Goal: Information Seeking & Learning: Learn about a topic

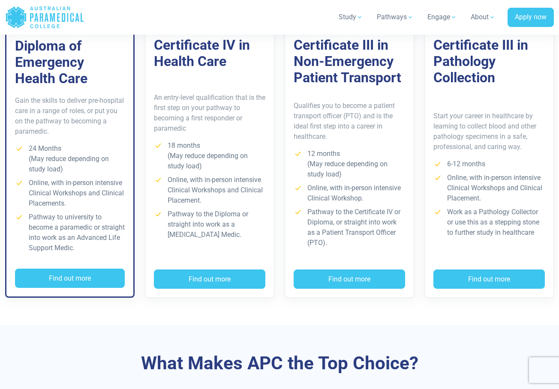
scroll to position [696, 0]
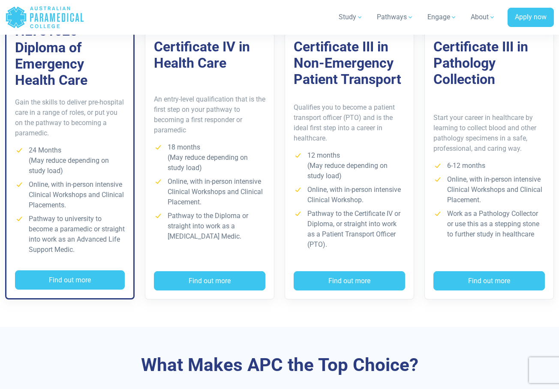
click at [49, 118] on p "Gain the skills to deliver pre-hospital care in a range of roles, or put you on…" at bounding box center [70, 117] width 110 height 41
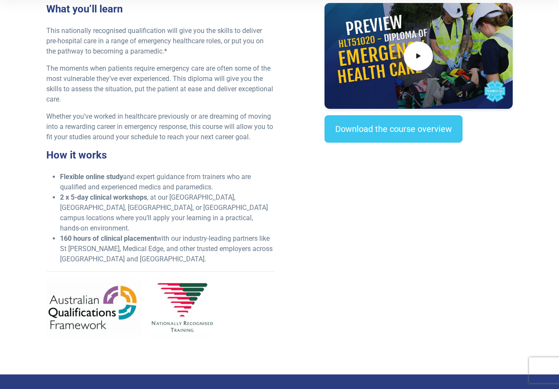
scroll to position [313, 0]
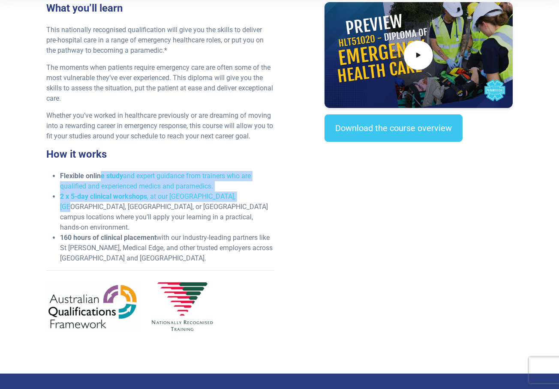
drag, startPoint x: 102, startPoint y: 178, endPoint x: 241, endPoint y: 192, distance: 138.8
click at [241, 192] on ul "Flexible online study and expert guidance from trainers who are qualified and e…" at bounding box center [160, 217] width 228 height 93
click at [241, 192] on li "2 x 5-day clinical workshops , at our NSW, VIC, QLD, or WA campus locations whe…" at bounding box center [167, 212] width 214 height 41
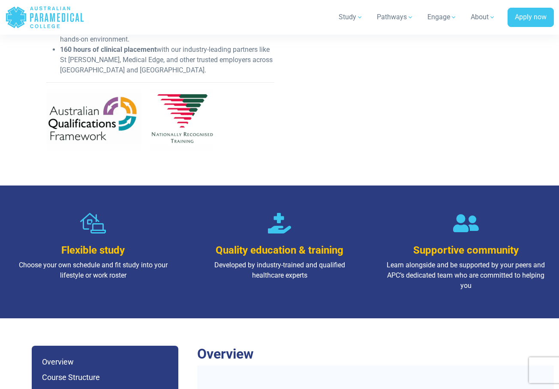
scroll to position [611, 0]
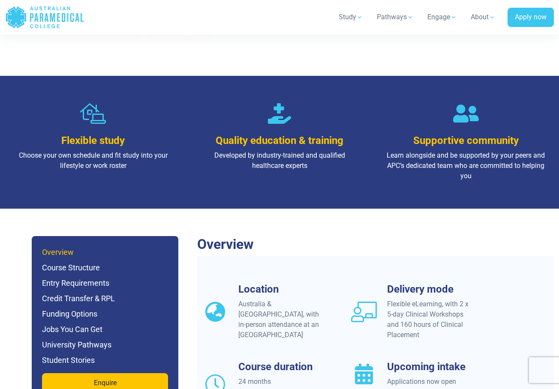
click at [98, 247] on h6 "Overview" at bounding box center [105, 253] width 126 height 12
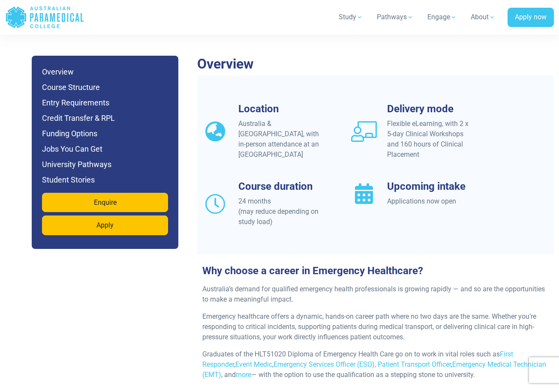
scroll to position [792, 0]
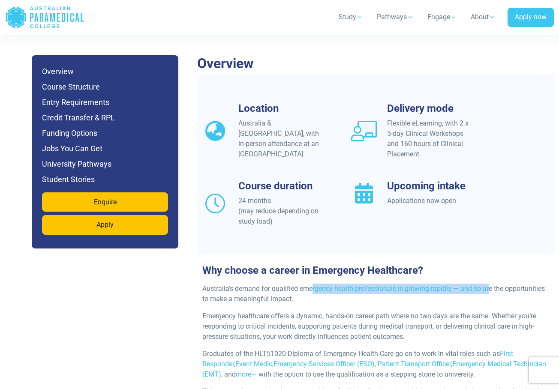
drag, startPoint x: 313, startPoint y: 275, endPoint x: 491, endPoint y: 277, distance: 177.5
click at [491, 284] on p "Australia’s demand for qualified emergency health professionals is growing rapi…" at bounding box center [375, 294] width 346 height 21
click at [509, 350] on link "First Responder" at bounding box center [357, 359] width 311 height 18
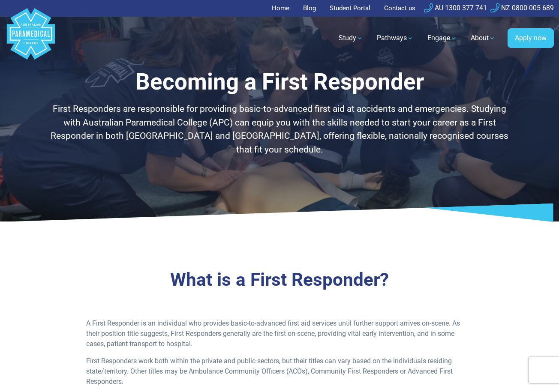
click at [33, 43] on polygon "Australian Paramedical College" at bounding box center [33, 43] width 2 height 2
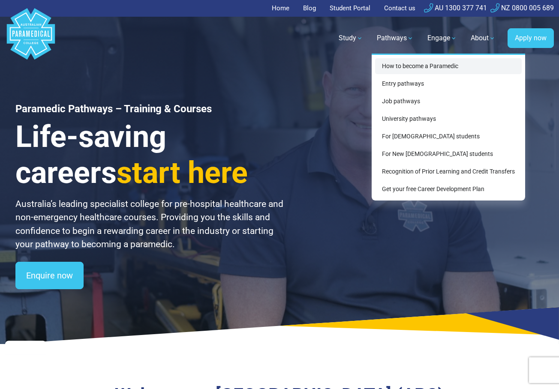
click at [409, 68] on link "How to become a Paramedic" at bounding box center [448, 66] width 147 height 16
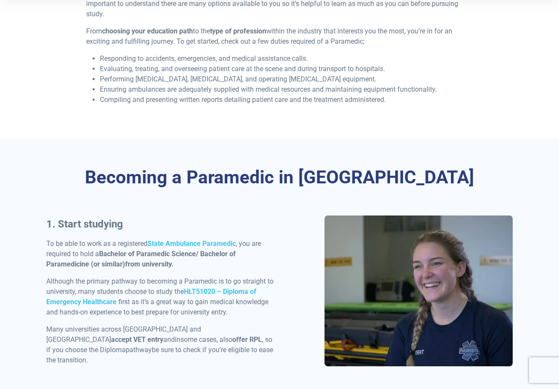
scroll to position [297, 0]
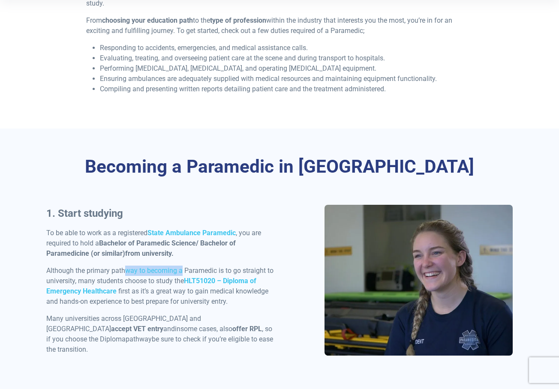
drag, startPoint x: 125, startPoint y: 276, endPoint x: 181, endPoint y: 276, distance: 56.6
click at [181, 276] on p "Although the primary pathway to becoming a Paramedic is to go straight to unive…" at bounding box center [160, 286] width 228 height 41
click at [157, 287] on p "Although the primary pathway to becoming a Paramedic is to go straight to unive…" at bounding box center [160, 286] width 228 height 41
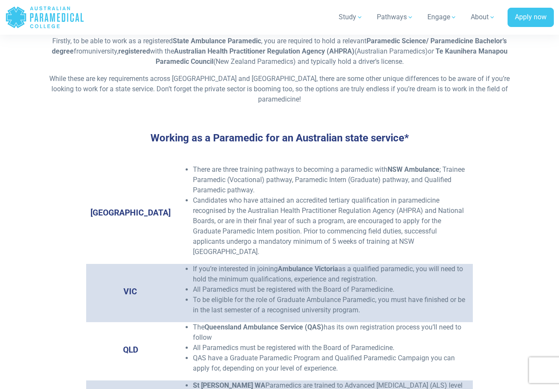
scroll to position [1234, 0]
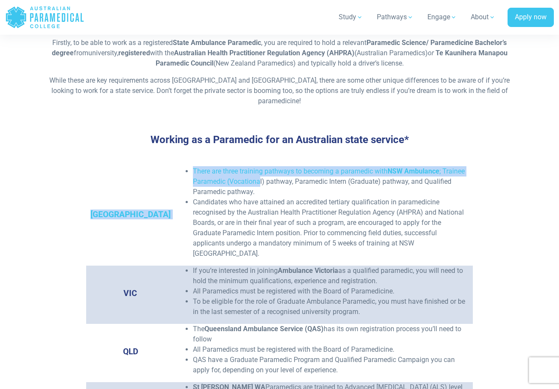
drag, startPoint x: 286, startPoint y: 154, endPoint x: 235, endPoint y: 167, distance: 52.8
click at [235, 167] on li "There are three training pathways to becoming a paramedic with NSW Ambulance ; …" at bounding box center [331, 181] width 276 height 31
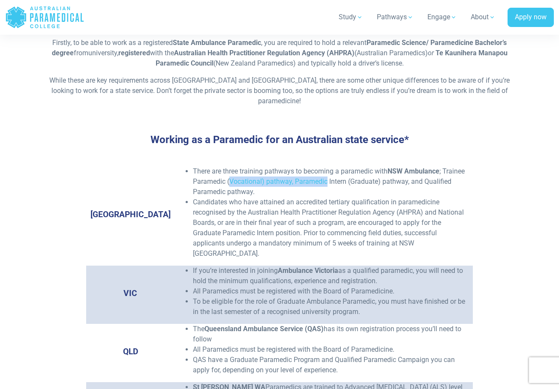
drag, startPoint x: 235, startPoint y: 167, endPoint x: 279, endPoint y: 167, distance: 43.7
click at [279, 167] on li "There are three training pathways to becoming a paramedic with NSW Ambulance ; …" at bounding box center [331, 181] width 276 height 31
click at [193, 197] on li "Candidates who have attained an accredited tertiary qualification in paramedici…" at bounding box center [331, 228] width 276 height 62
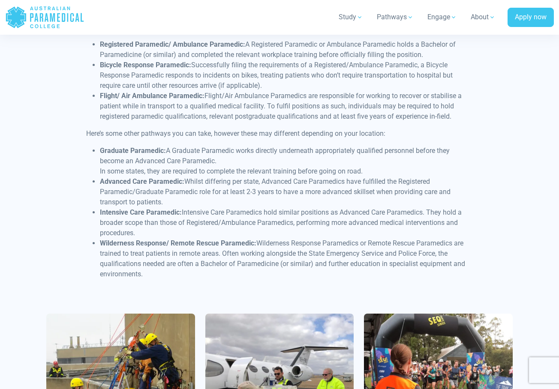
scroll to position [2202, 0]
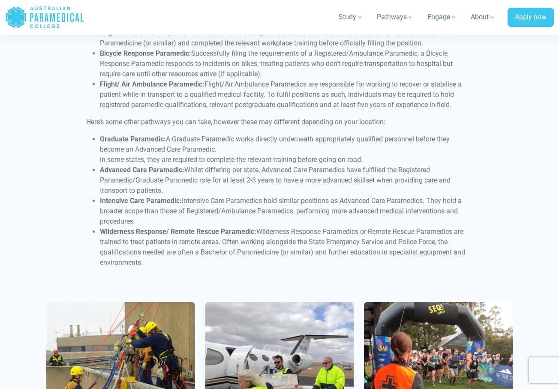
click at [242, 3] on header "Home Blog Student Portal Contact us AU 1300 377 741 NZ 0800 005 689 .logo-block…" at bounding box center [279, 17] width 559 height 35
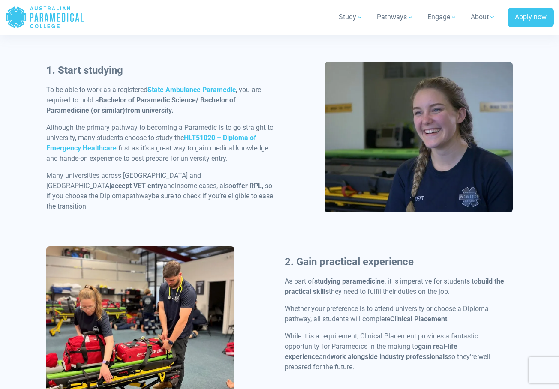
scroll to position [368, 0]
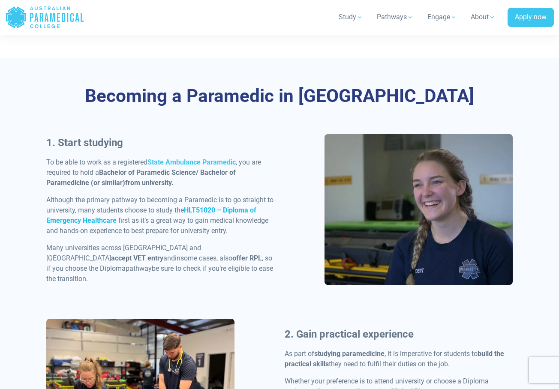
click at [205, 214] on strong "HLT51020 – Diploma of Emergency Healthcare" at bounding box center [151, 215] width 210 height 18
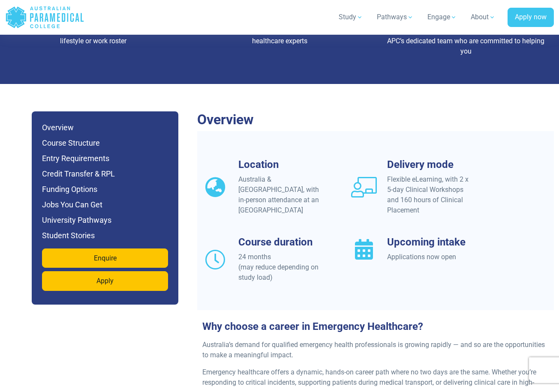
scroll to position [743, 0]
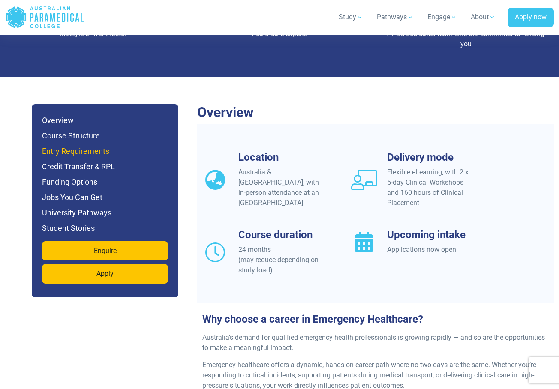
click at [88, 145] on h6 "Entry Requirements" at bounding box center [105, 151] width 126 height 12
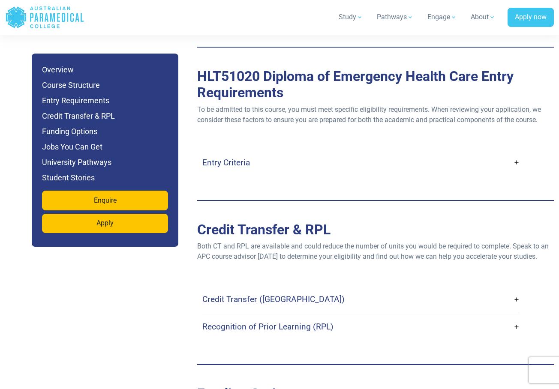
scroll to position [2366, 0]
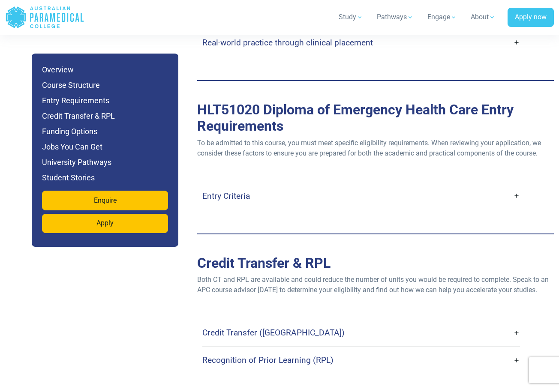
click at [289, 183] on div "Entry Criteria" at bounding box center [361, 196] width 318 height 27
click at [289, 186] on link "Entry Criteria" at bounding box center [361, 196] width 318 height 20
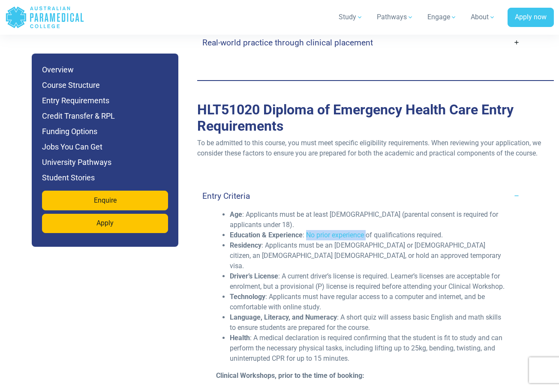
drag, startPoint x: 307, startPoint y: 211, endPoint x: 367, endPoint y: 211, distance: 60.5
click at [367, 230] on li "Education & Experience : No prior experience of qualifications required." at bounding box center [368, 235] width 277 height 10
drag, startPoint x: 332, startPoint y: 218, endPoint x: 361, endPoint y: 218, distance: 29.6
click at [358, 241] on li "Residency : Applicants must be an [DEMOGRAPHIC_DATA] or [DEMOGRAPHIC_DATA] citi…" at bounding box center [368, 256] width 277 height 31
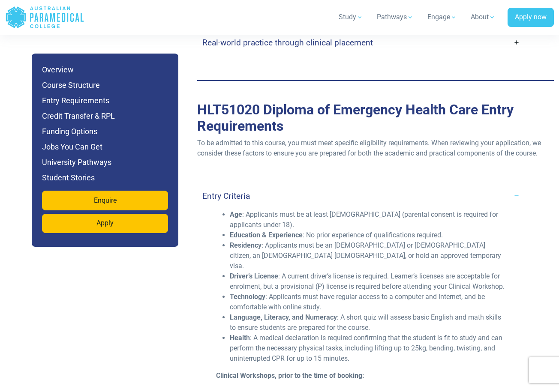
click at [361, 241] on li "Residency : Applicants must be an [DEMOGRAPHIC_DATA] or [DEMOGRAPHIC_DATA] citi…" at bounding box center [368, 256] width 277 height 31
drag, startPoint x: 330, startPoint y: 237, endPoint x: 399, endPoint y: 232, distance: 68.8
click at [399, 271] on li "Driver’s License : A current driver’s license is required. Learner’s licenses a…" at bounding box center [368, 281] width 277 height 21
click at [399, 241] on li "Residency : Applicants must be an [DEMOGRAPHIC_DATA] or [DEMOGRAPHIC_DATA] citi…" at bounding box center [368, 256] width 277 height 31
drag, startPoint x: 297, startPoint y: 250, endPoint x: 356, endPoint y: 245, distance: 59.4
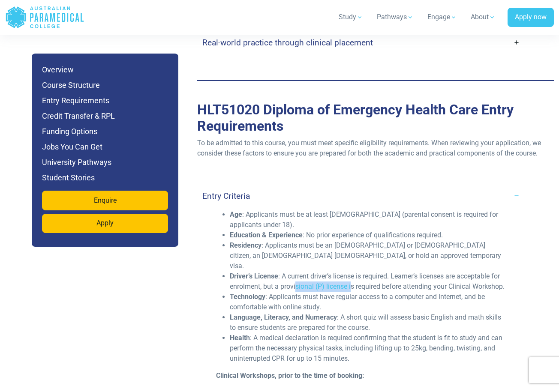
click at [353, 271] on li "Driver’s License : A current driver’s license is required. Learner’s licenses a…" at bounding box center [368, 281] width 277 height 21
click at [356, 271] on li "Driver’s License : A current driver’s license is required. Learner’s licenses a…" at bounding box center [368, 281] width 277 height 21
click at [321, 292] on li "Technology : Applicants must have regular access to a computer and internet, an…" at bounding box center [368, 302] width 277 height 21
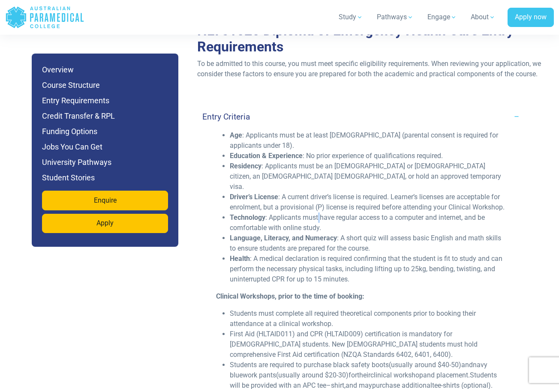
scroll to position [2447, 0]
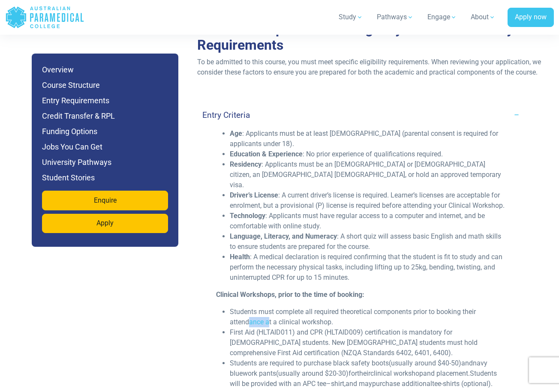
drag, startPoint x: 250, startPoint y: 294, endPoint x: 273, endPoint y: 294, distance: 22.7
click at [272, 307] on li "Students must complete all required theoretical components prior to booking the…" at bounding box center [368, 317] width 277 height 21
click at [273, 307] on li "Students must complete all required theoretical components prior to booking the…" at bounding box center [368, 317] width 277 height 21
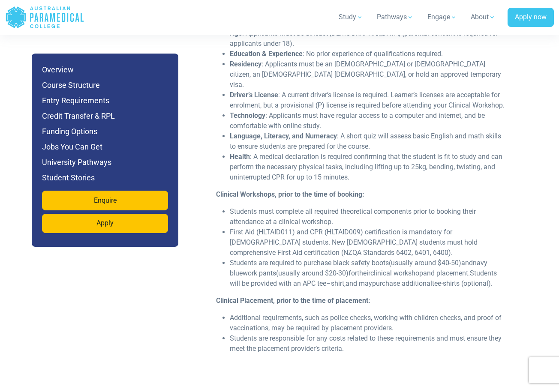
scroll to position [2551, 0]
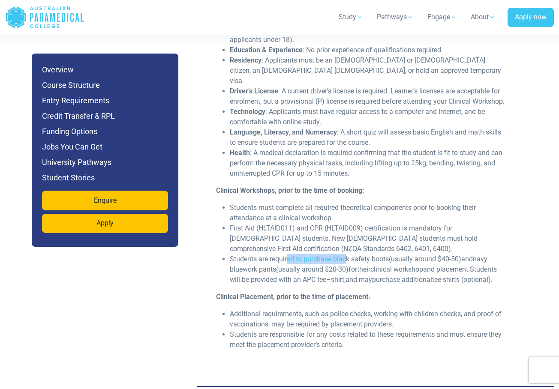
drag, startPoint x: 288, startPoint y: 237, endPoint x: 349, endPoint y: 232, distance: 61.6
click at [349, 255] on span "Students are required to purchase black safety boots (usually around $40-50) an…" at bounding box center [363, 269] width 267 height 29
click at [350, 255] on span "black safety boots" at bounding box center [361, 259] width 56 height 8
click at [371, 254] on li "Students are required to purchase black safety boots (usually around $40-50) an…" at bounding box center [368, 269] width 277 height 31
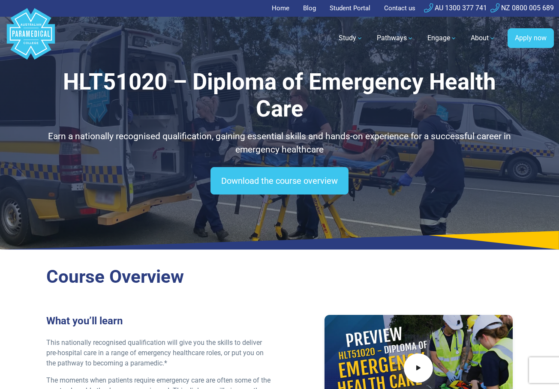
scroll to position [0, 0]
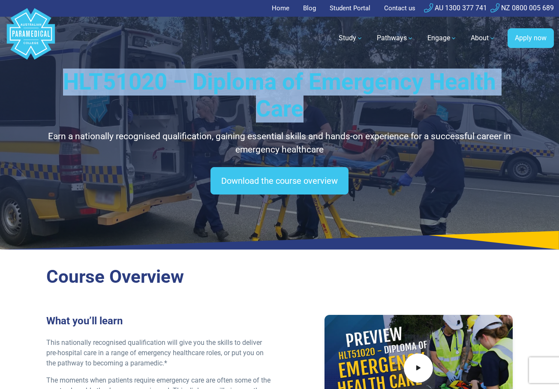
drag, startPoint x: 68, startPoint y: 82, endPoint x: 301, endPoint y: 114, distance: 235.0
click at [301, 114] on h1 "HLT51020 – Diploma of Emergency Health Care" at bounding box center [279, 96] width 467 height 54
copy h1 "HLT51020 – Diploma of Emergency Health Care"
